Goal: Task Accomplishment & Management: Manage account settings

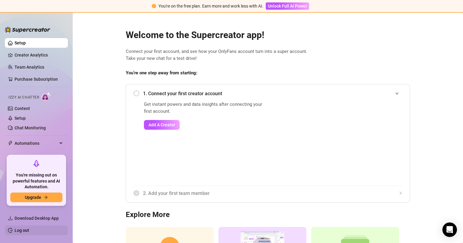
click at [26, 231] on link "Log out" at bounding box center [22, 230] width 15 height 5
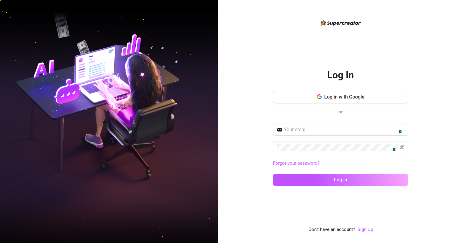
click at [324, 121] on div "Log in with Google or" at bounding box center [340, 106] width 135 height 30
click at [389, 126] on input "text" at bounding box center [344, 129] width 121 height 7
type input "[PERSON_NAME][EMAIL_ADDRESS][DOMAIN_NAME]"
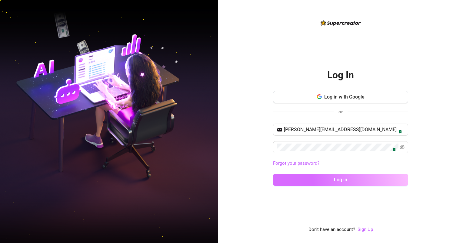
click at [336, 179] on span "Log in" at bounding box center [340, 180] width 13 height 6
